Goal: Obtain resource: Download file/media

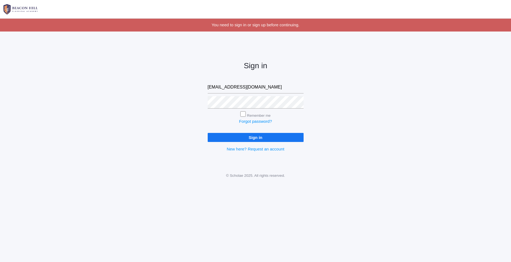
type input "stine319@gmail.com"
click at [208, 133] on input "Sign in" at bounding box center [256, 137] width 96 height 9
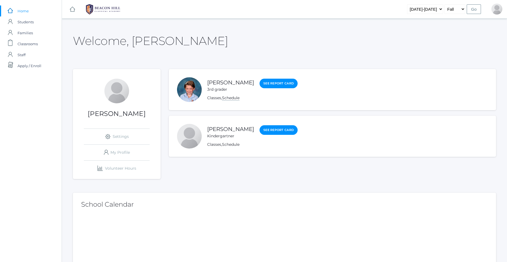
click at [231, 98] on link "Schedule" at bounding box center [231, 97] width 18 height 5
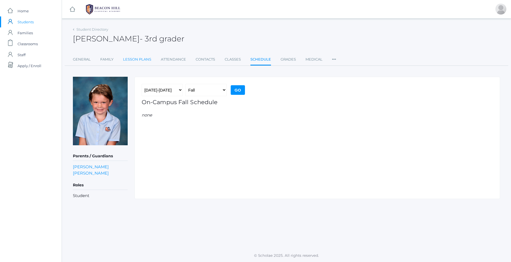
click at [134, 60] on link "Lesson Plans" at bounding box center [137, 59] width 28 height 11
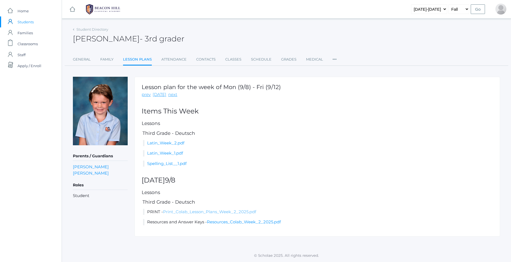
click at [172, 211] on link "Print_Colab_Lesson_Plans_Week_2_2025.pdf" at bounding box center [209, 211] width 93 height 5
click at [163, 142] on link "Latin_Week_2.pdf" at bounding box center [165, 142] width 37 height 5
click at [165, 161] on link "Spelling_List__1.pdf" at bounding box center [166, 163] width 39 height 5
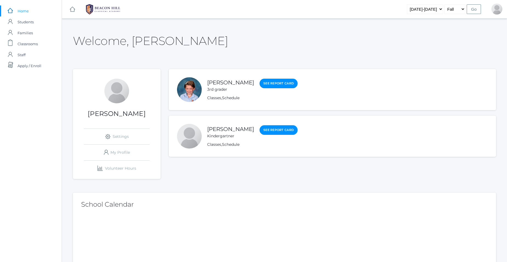
click at [204, 122] on li "[PERSON_NAME] See Report Card Classes , Schedule" at bounding box center [332, 136] width 327 height 41
click at [216, 130] on link "[PERSON_NAME]" at bounding box center [230, 129] width 47 height 7
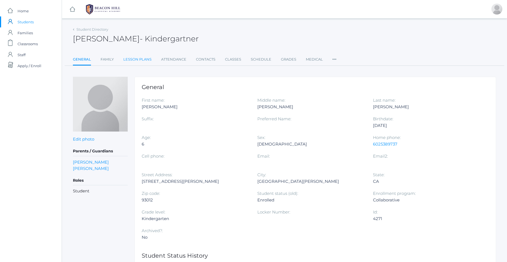
click at [144, 60] on link "Lesson Plans" at bounding box center [137, 59] width 28 height 11
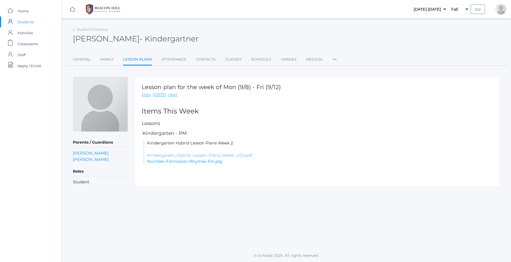
click at [189, 154] on link "Kindergarten_Hybrid_Lesson_Plans_Week_2(2).pdf" at bounding box center [199, 155] width 105 height 5
click at [168, 161] on link "Number-Formation-Rhymes-Pin.jpg" at bounding box center [184, 161] width 75 height 5
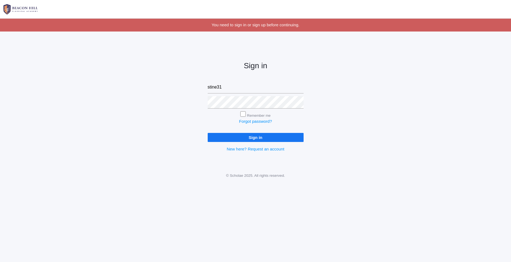
type input "stine319@gmail.com"
click at [208, 133] on input "Sign in" at bounding box center [256, 137] width 96 height 9
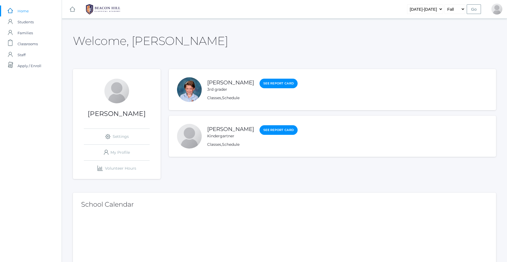
click at [212, 124] on li "[PERSON_NAME] See Report Card Classes , Schedule" at bounding box center [332, 136] width 327 height 41
click at [213, 130] on link "[PERSON_NAME]" at bounding box center [230, 129] width 47 height 7
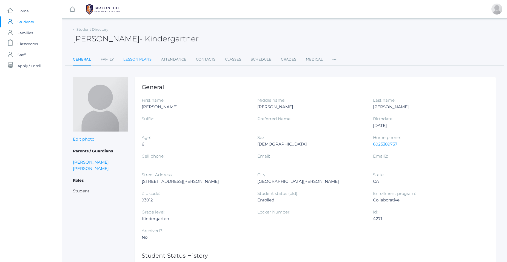
click at [128, 57] on link "Lesson Plans" at bounding box center [137, 59] width 28 height 11
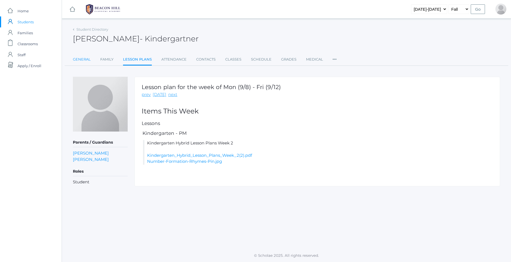
click at [82, 58] on link "General" at bounding box center [82, 59] width 18 height 11
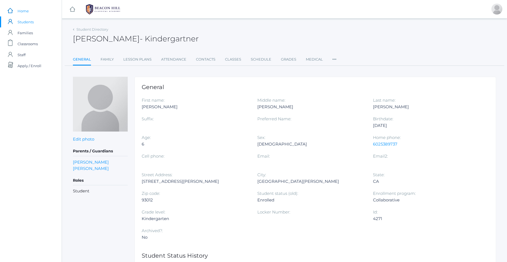
click at [26, 12] on span "Home" at bounding box center [23, 10] width 11 height 11
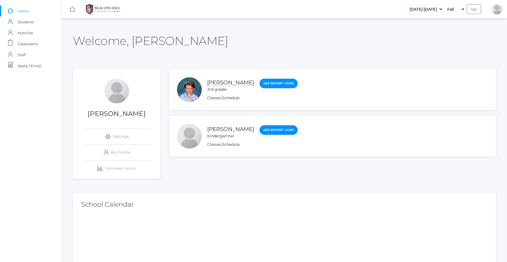
click at [239, 84] on link "[PERSON_NAME]" at bounding box center [230, 82] width 47 height 7
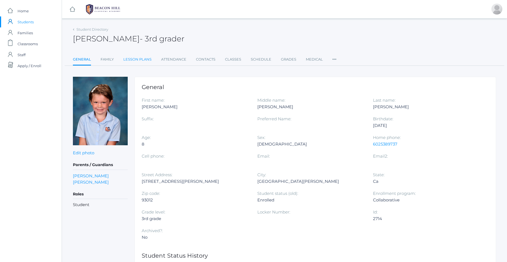
click at [140, 60] on link "Lesson Plans" at bounding box center [137, 59] width 28 height 11
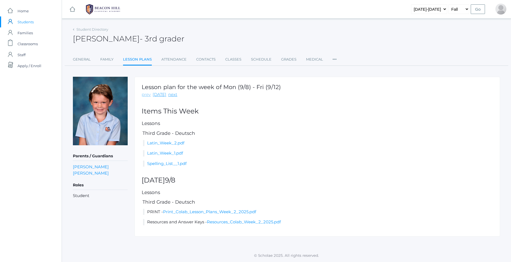
click at [146, 95] on link "prev" at bounding box center [146, 94] width 9 height 6
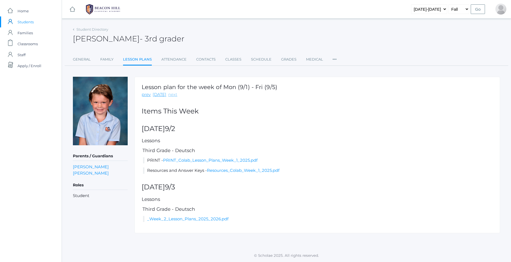
click at [170, 94] on link "next" at bounding box center [172, 94] width 9 height 6
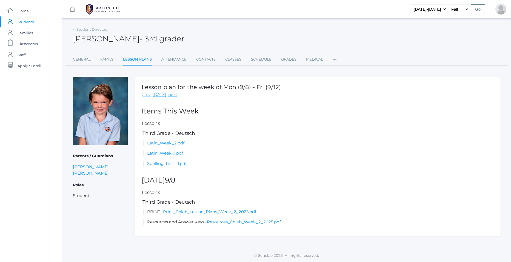
click at [147, 96] on link "prev" at bounding box center [146, 94] width 9 height 6
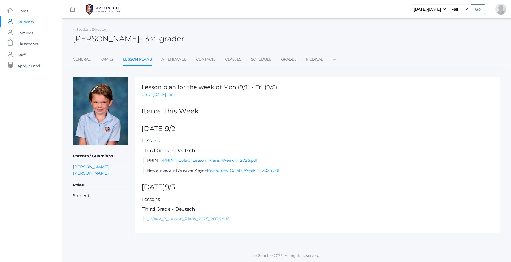
click at [163, 219] on link "_Week_2_Lesson_Plans_2025_2026.pdf" at bounding box center [187, 218] width 81 height 5
click at [24, 10] on span "Home" at bounding box center [23, 10] width 11 height 11
